Goal: Transaction & Acquisition: Purchase product/service

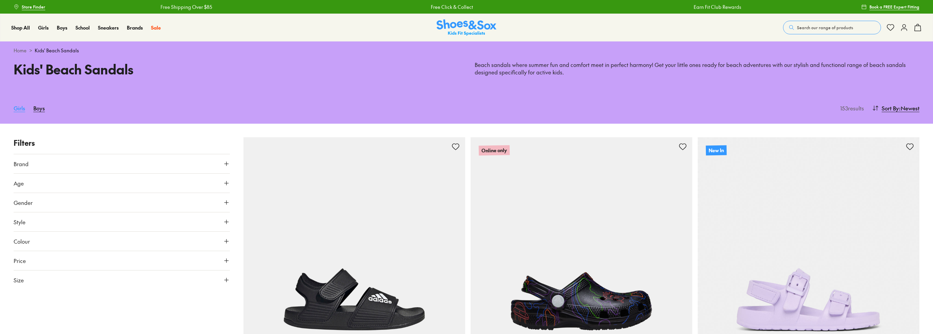
click at [16, 108] on link "Girls" at bounding box center [20, 108] width 12 height 15
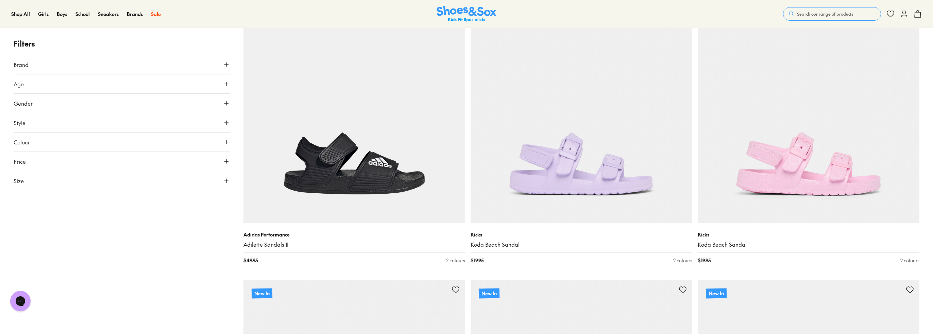
click at [25, 124] on span "Style" at bounding box center [20, 123] width 12 height 8
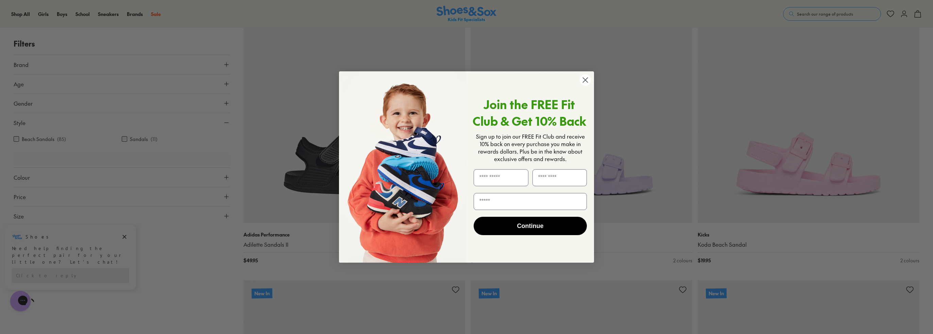
click at [586, 79] on circle "Close dialog" at bounding box center [585, 79] width 11 height 11
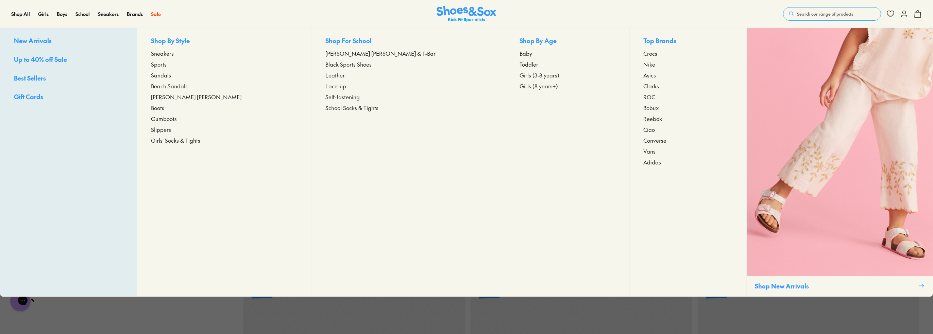
click at [193, 98] on span "[PERSON_NAME] [PERSON_NAME]" at bounding box center [196, 97] width 90 height 8
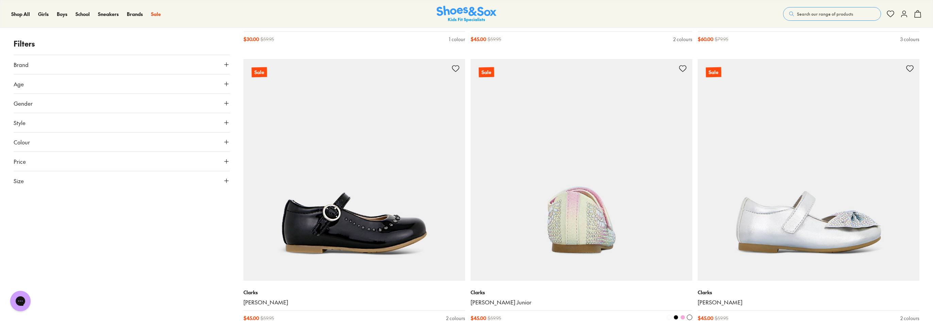
scroll to position [2313, 0]
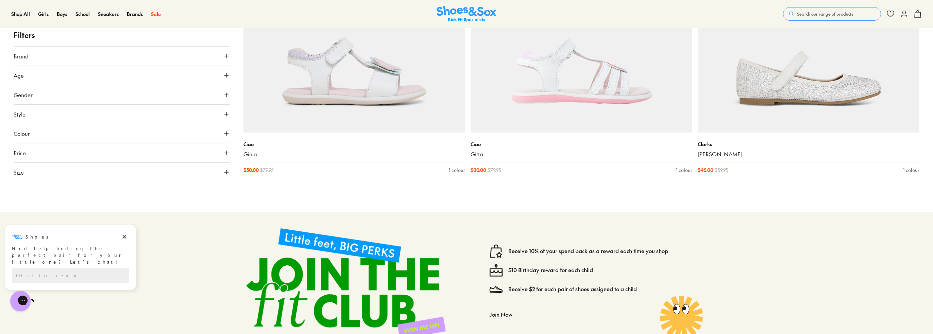
scroll to position [3806, 0]
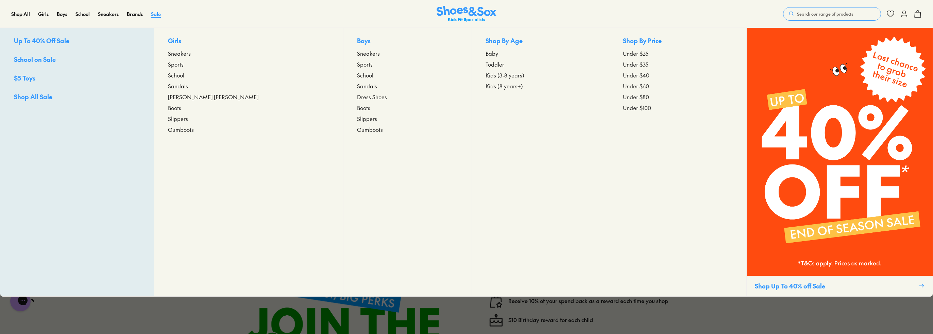
click at [156, 14] on span "Sale" at bounding box center [156, 14] width 10 height 7
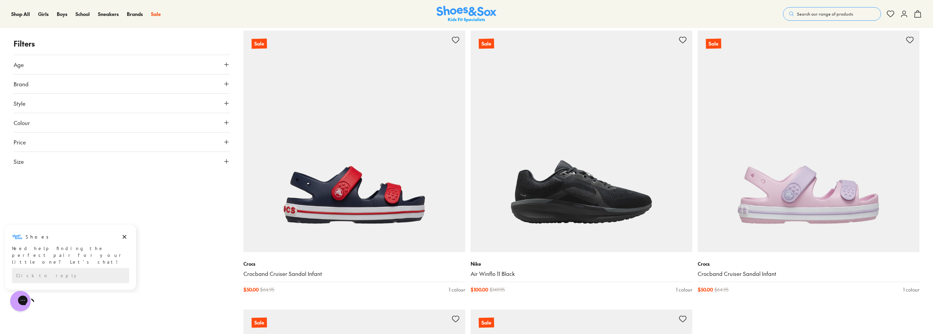
scroll to position [2789, 0]
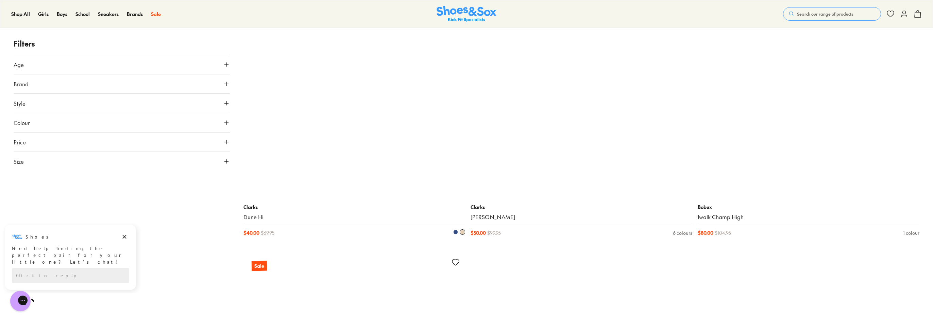
scroll to position [5748, 0]
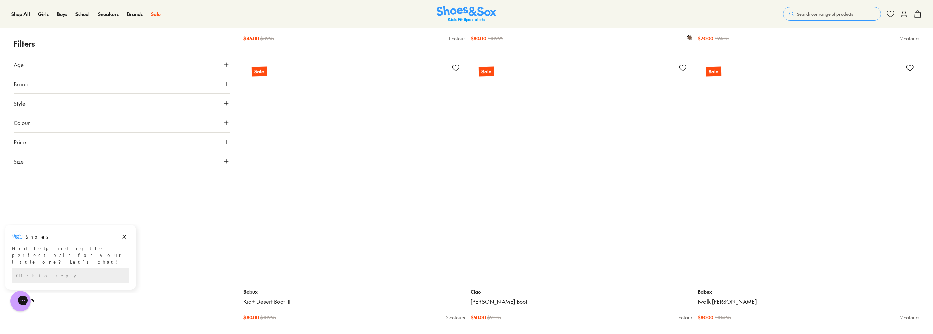
scroll to position [8469, 0]
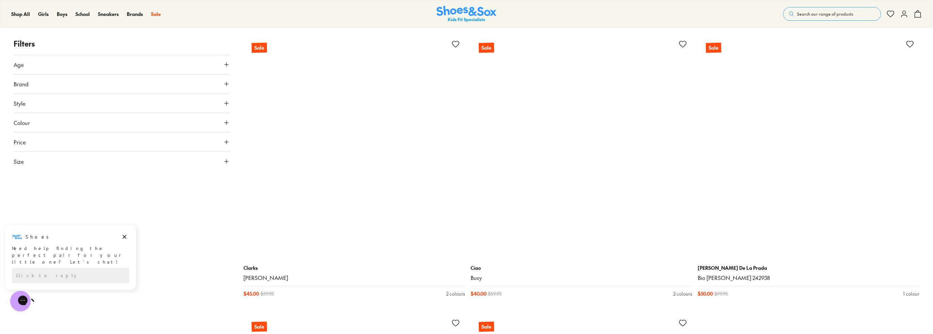
scroll to position [11564, 0]
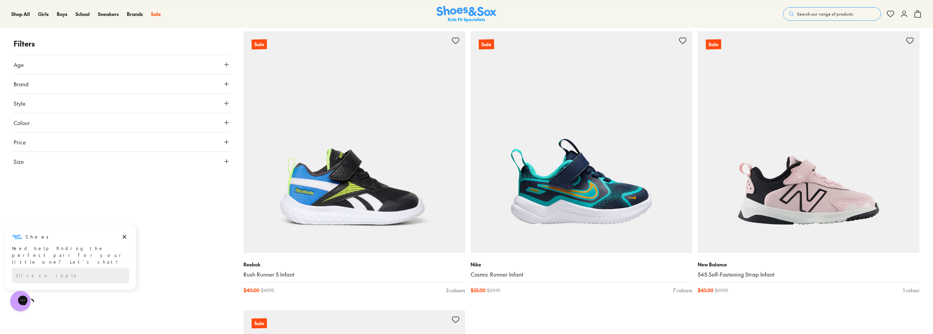
scroll to position [14863, 0]
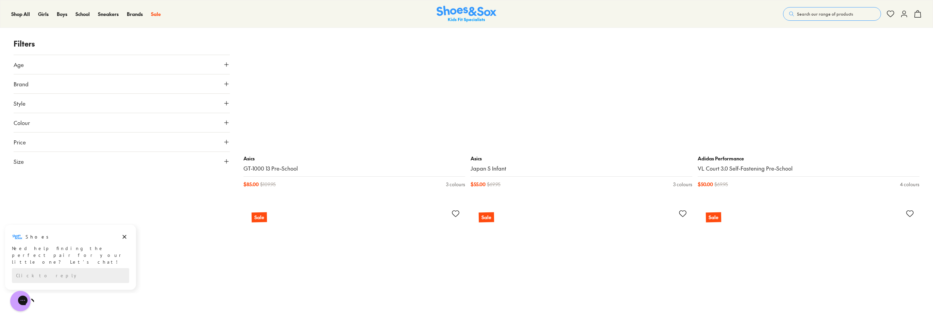
scroll to position [17516, 0]
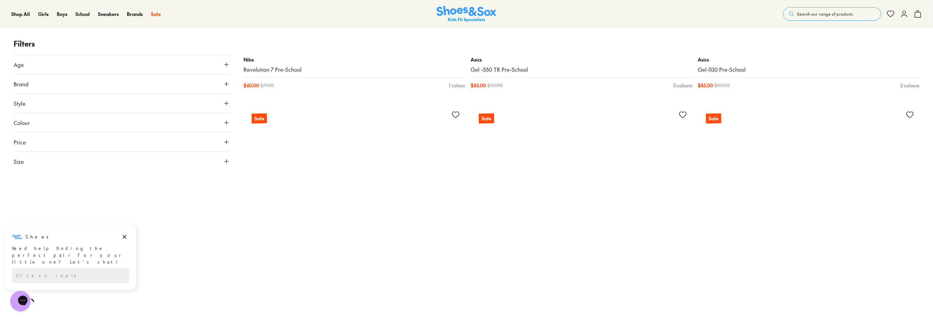
scroll to position [20407, 0]
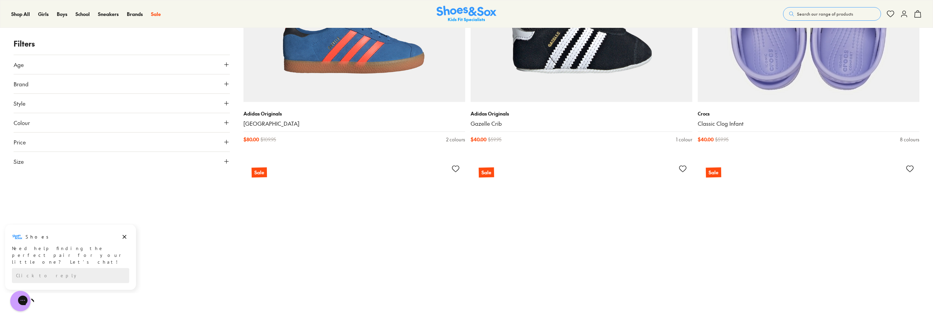
scroll to position [20917, 0]
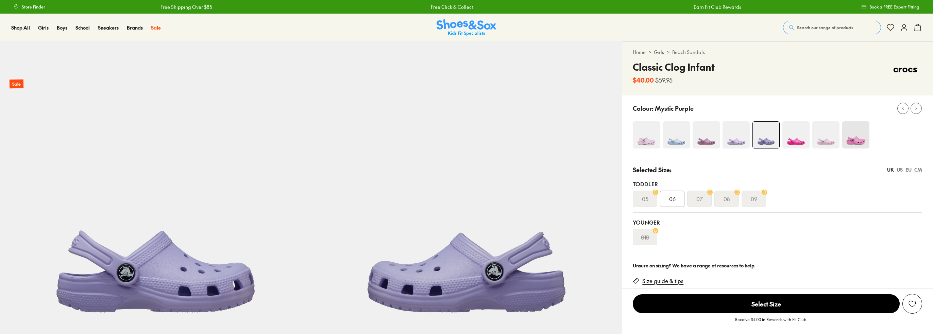
select select "*"
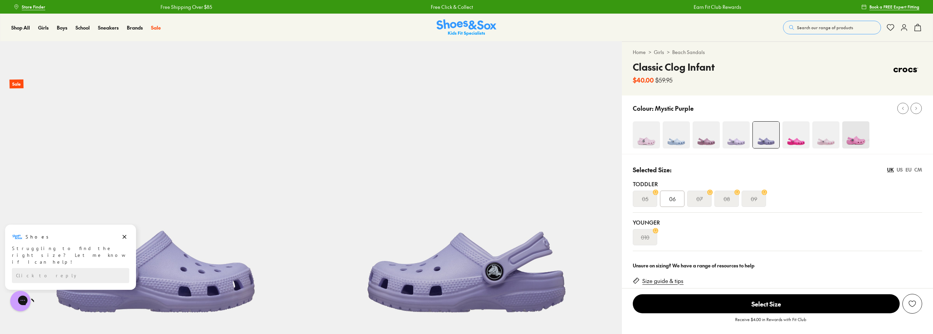
click at [827, 139] on img at bounding box center [826, 134] width 27 height 27
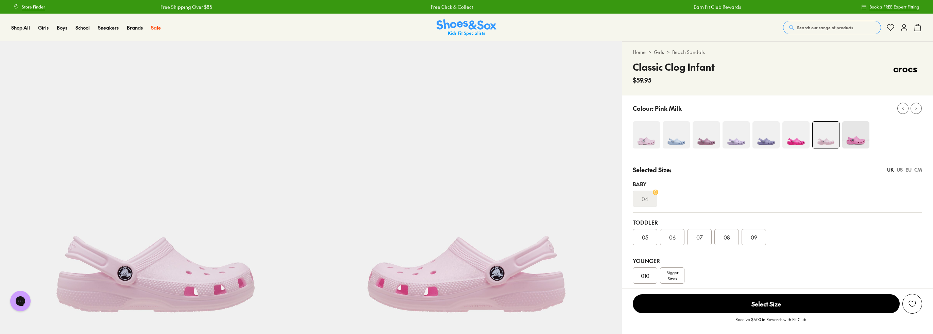
select select "*"
click at [646, 131] on img at bounding box center [646, 134] width 27 height 27
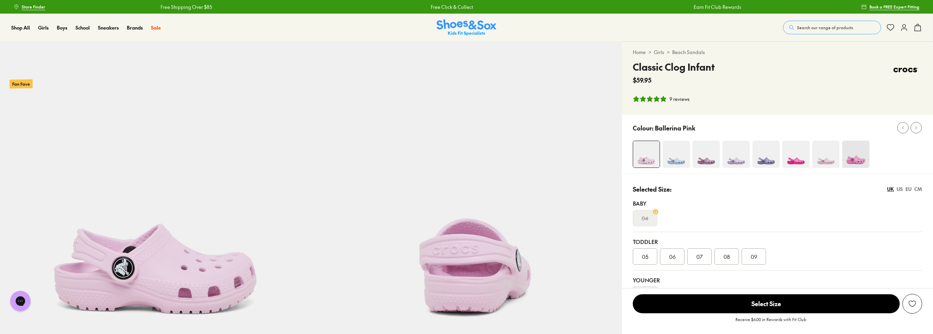
select select "*"
click at [825, 158] on img at bounding box center [826, 154] width 27 height 27
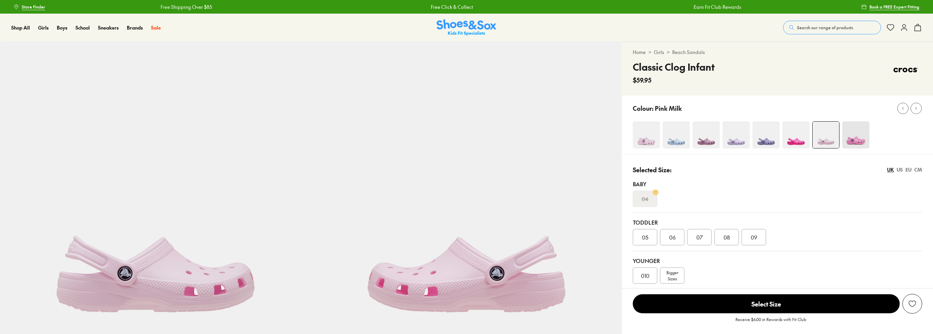
select select "*"
click at [731, 137] on img at bounding box center [736, 134] width 27 height 27
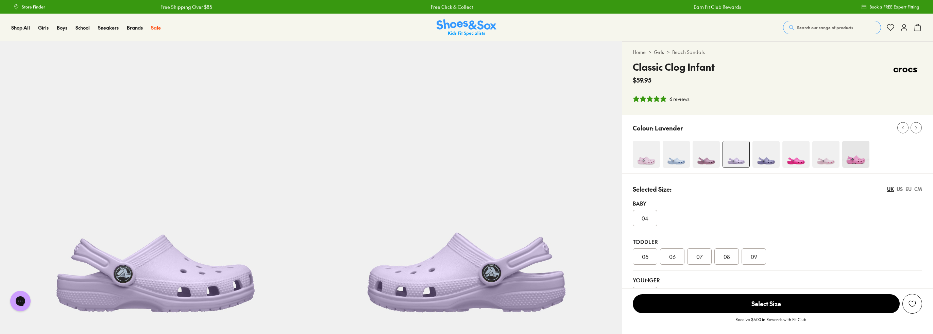
select select "*"
click at [645, 155] on img at bounding box center [646, 154] width 27 height 27
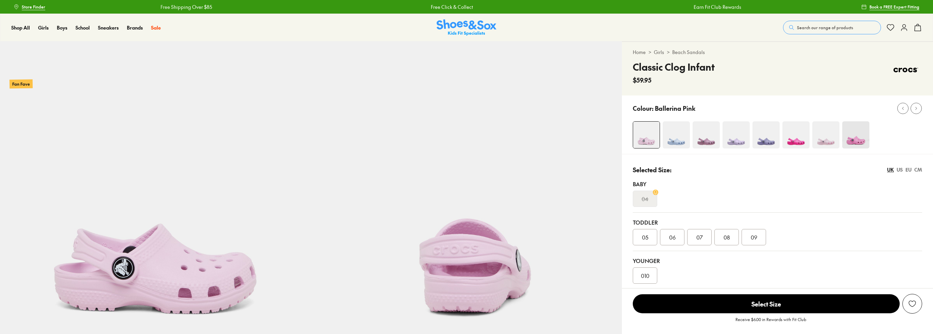
select select "*"
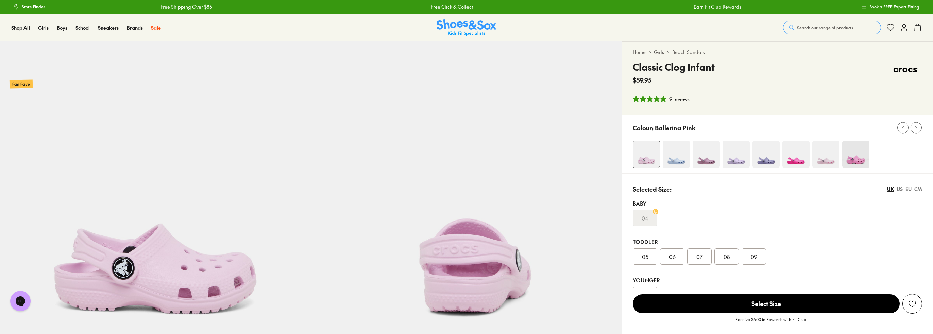
click at [850, 157] on img at bounding box center [855, 154] width 27 height 27
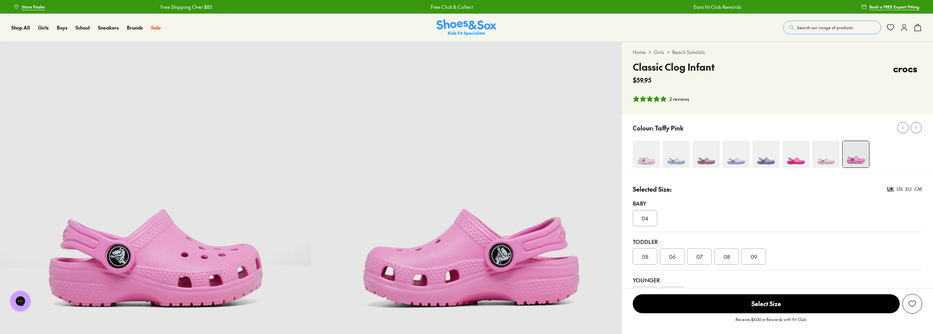
select select "*"
click at [638, 153] on img at bounding box center [646, 154] width 27 height 27
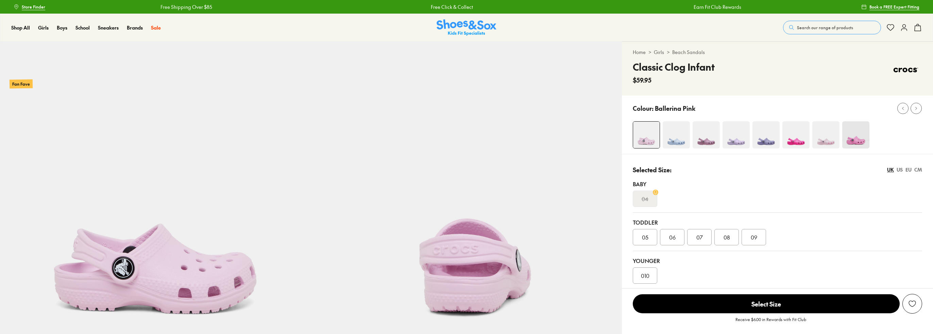
select select "*"
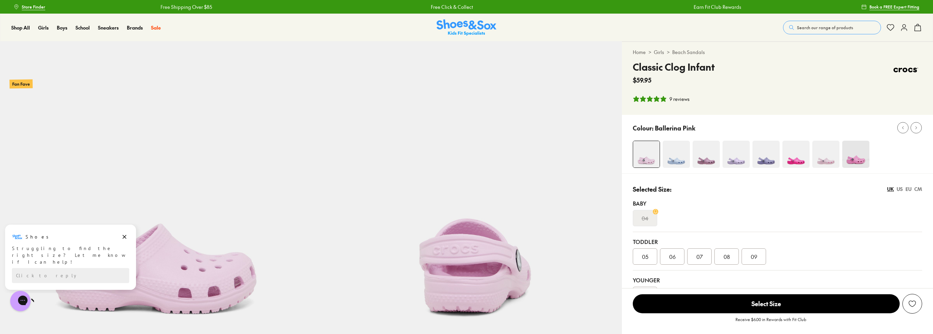
click at [827, 158] on img at bounding box center [826, 154] width 27 height 27
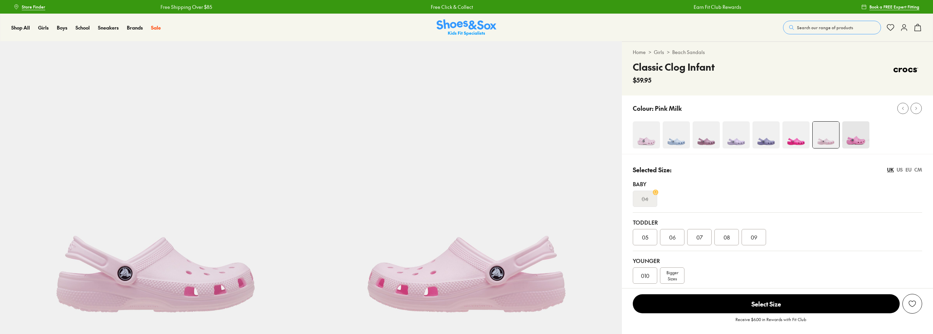
select select "*"
click at [763, 136] on img at bounding box center [766, 134] width 27 height 27
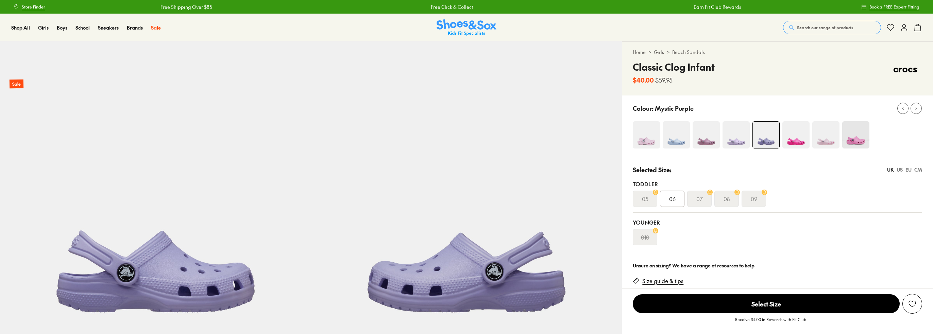
select select "*"
click at [747, 140] on img at bounding box center [736, 134] width 27 height 27
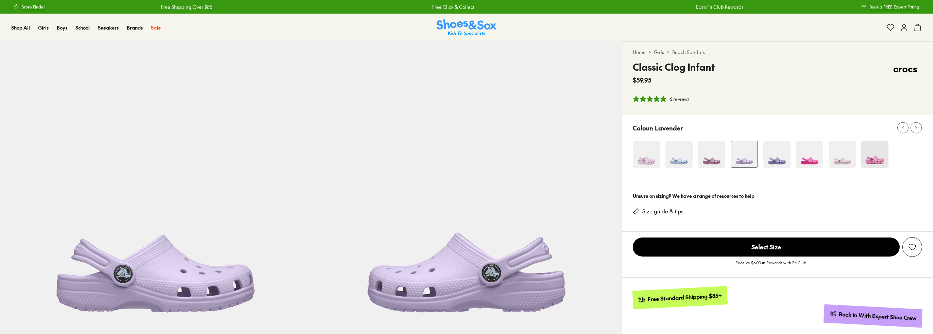
select select "*"
